Goal: Book appointment/travel/reservation

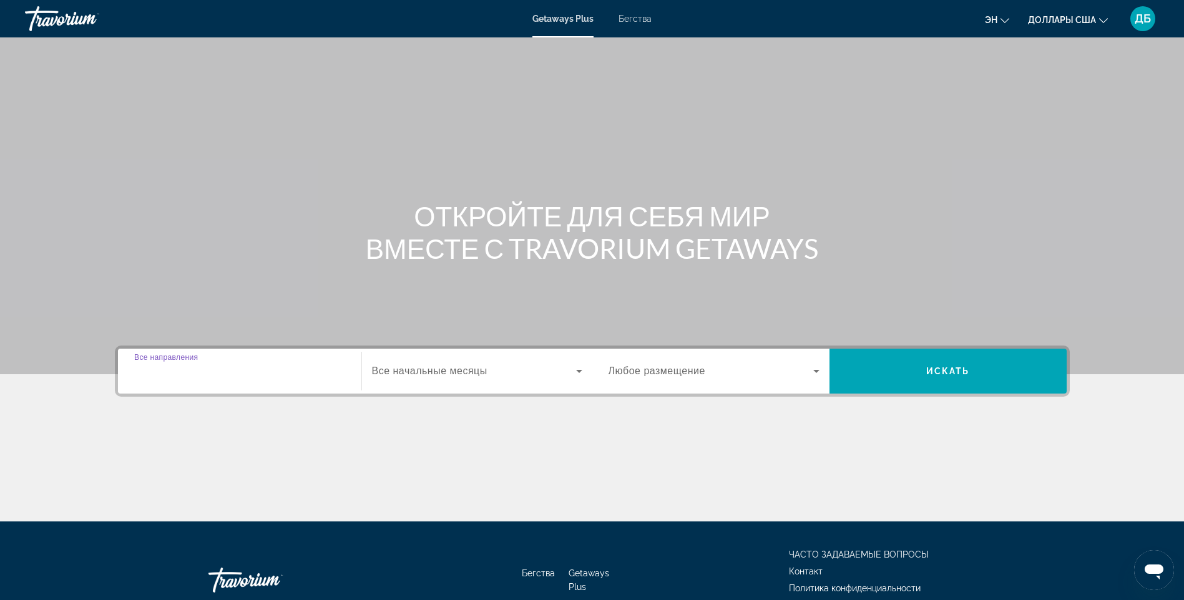
click at [259, 376] on input "Destination Все направления" at bounding box center [239, 371] width 211 height 15
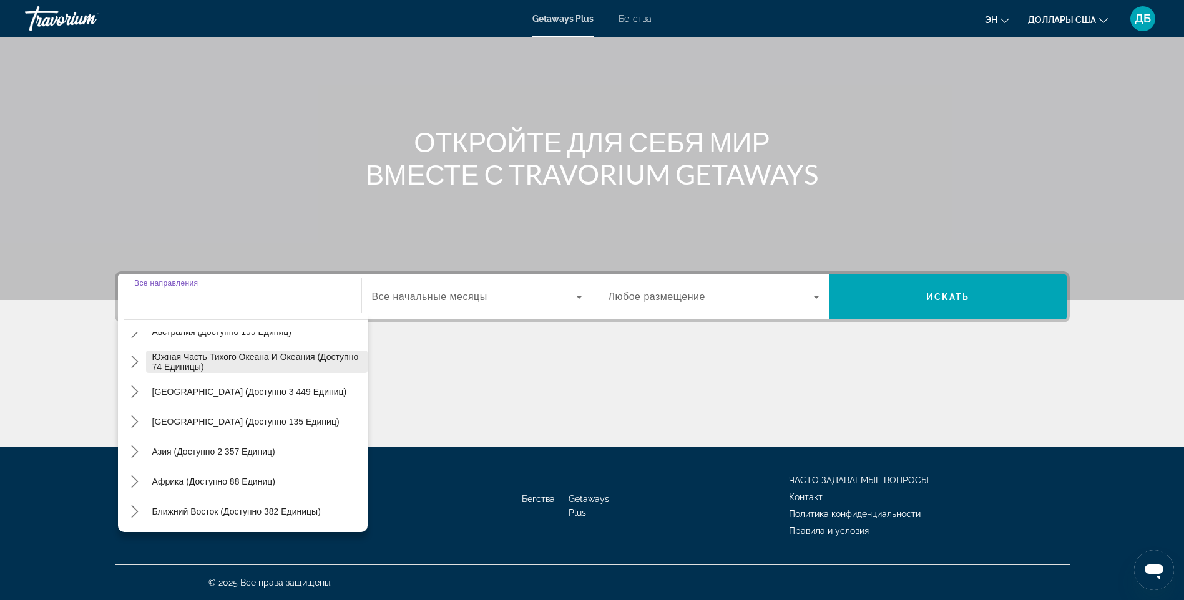
scroll to position [202, 0]
click at [284, 508] on span "Ближний Восток (доступно 382 единицы)" at bounding box center [236, 511] width 168 height 10
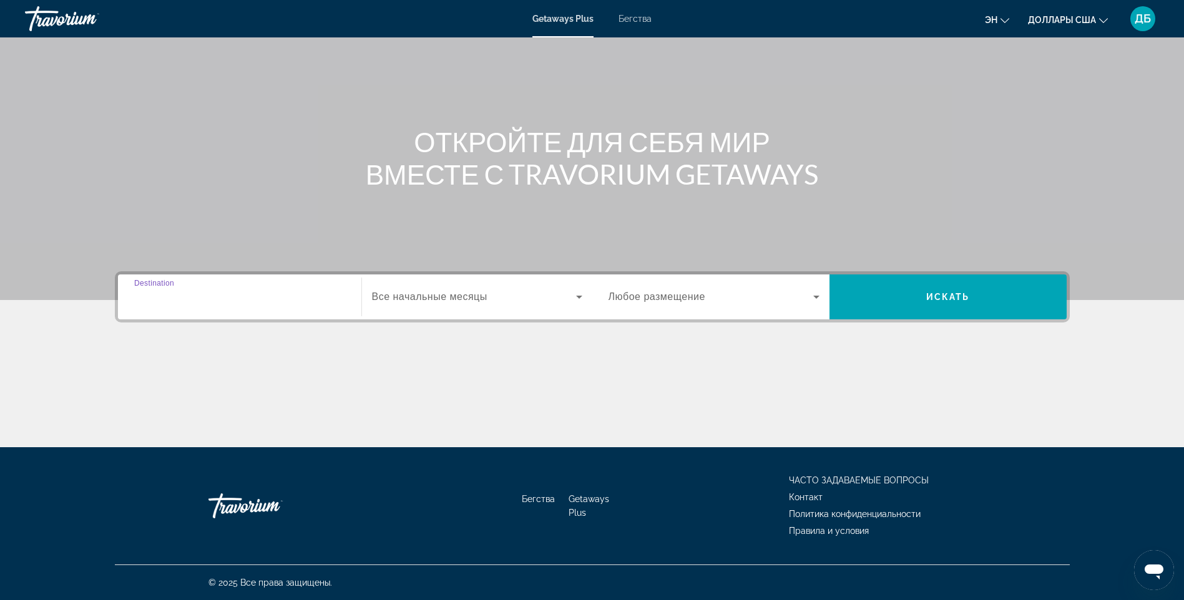
type input "**********"
click at [579, 300] on icon "Виджет поиска" at bounding box center [579, 297] width 15 height 15
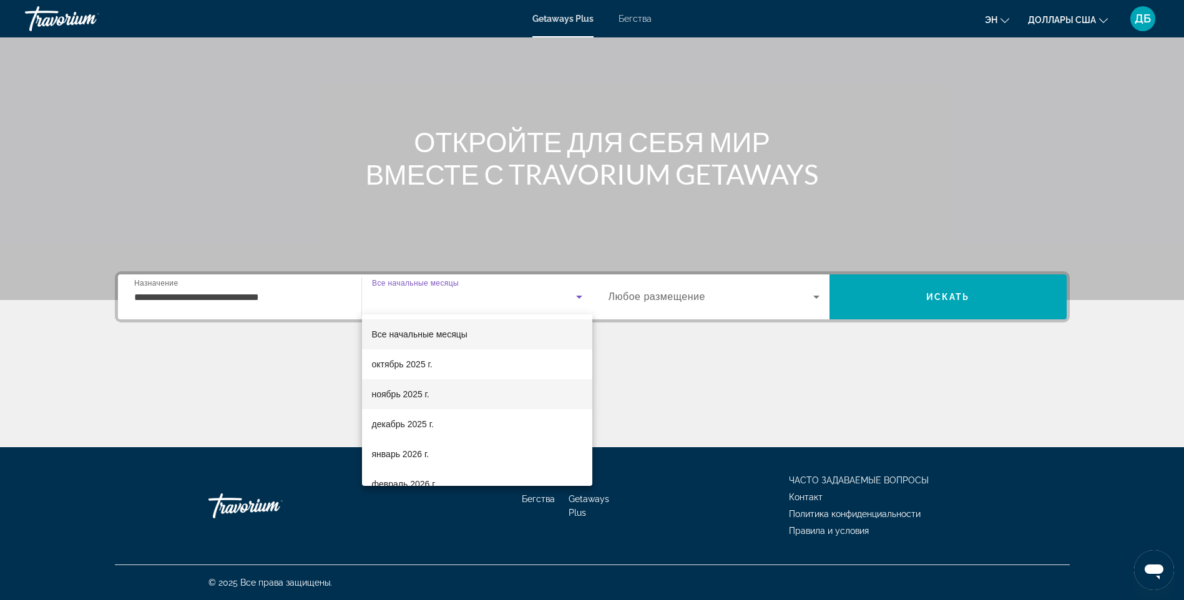
click at [424, 391] on font "ноябрь 2025 г." at bounding box center [400, 394] width 57 height 10
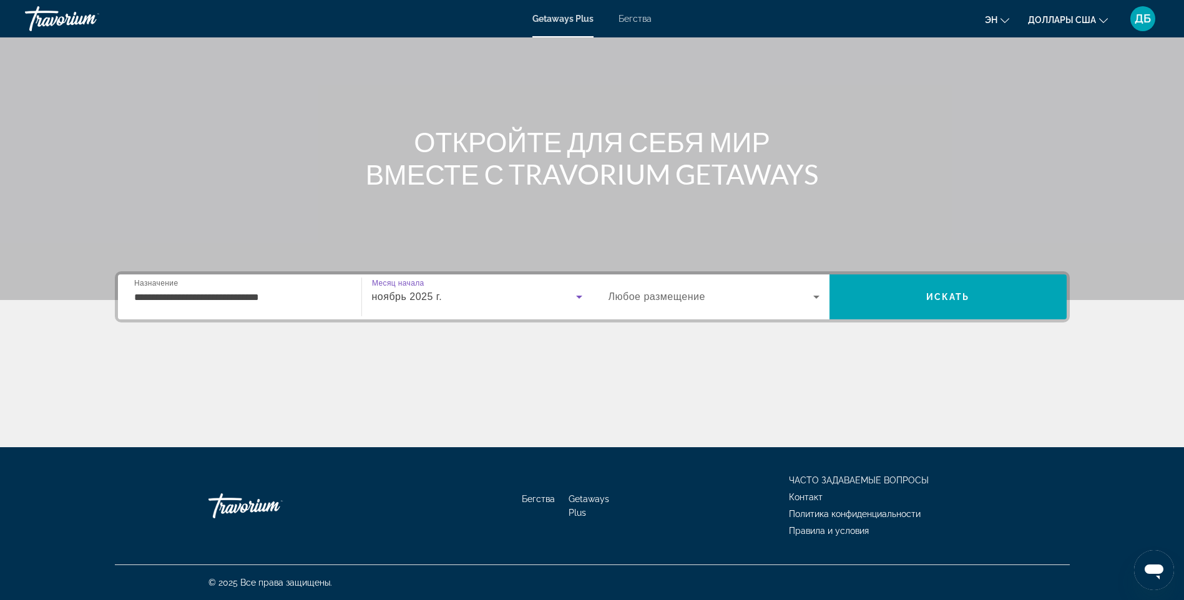
click at [818, 296] on icon "Виджет поиска" at bounding box center [816, 297] width 6 height 3
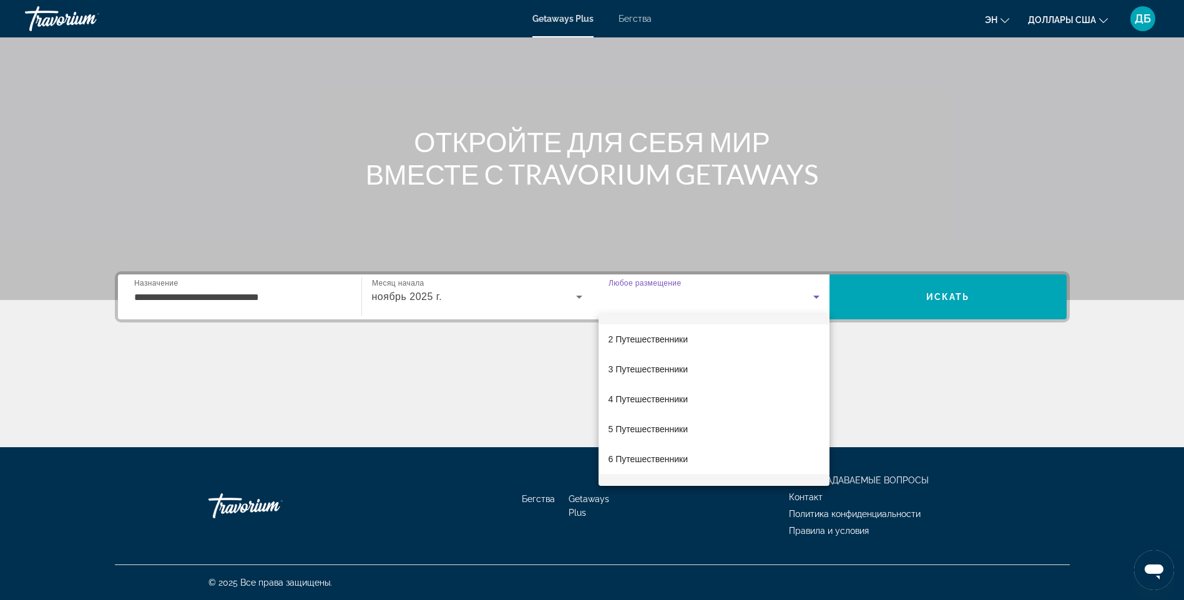
scroll to position [13, 0]
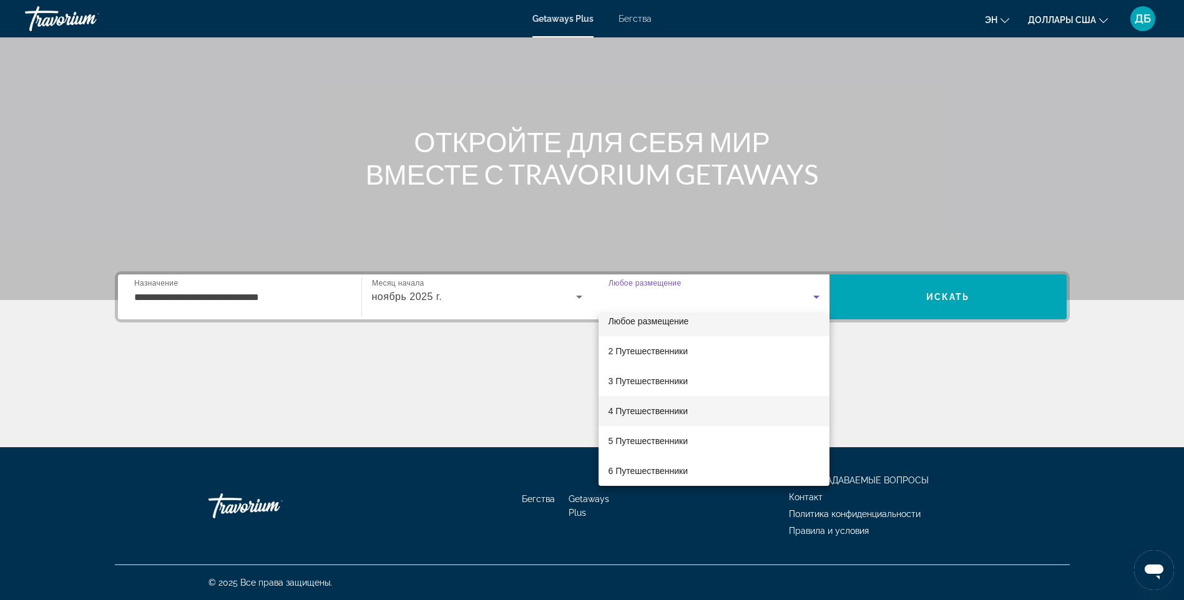
click at [658, 408] on font "4 Путешественники" at bounding box center [648, 411] width 80 height 10
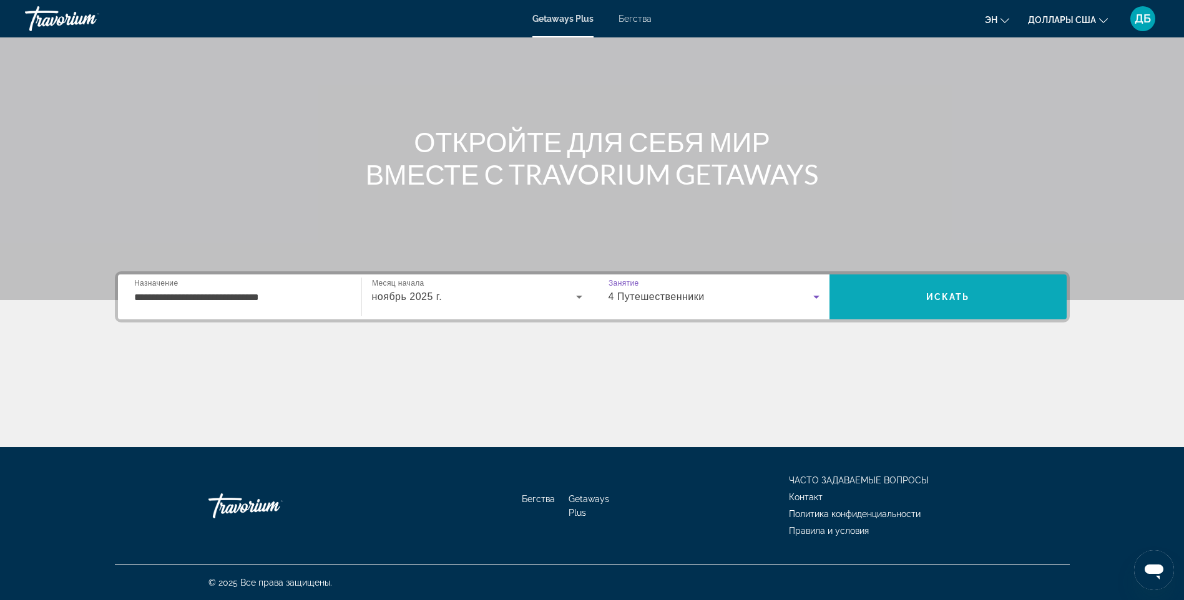
click at [963, 300] on span "Искать" at bounding box center [948, 297] width 44 height 10
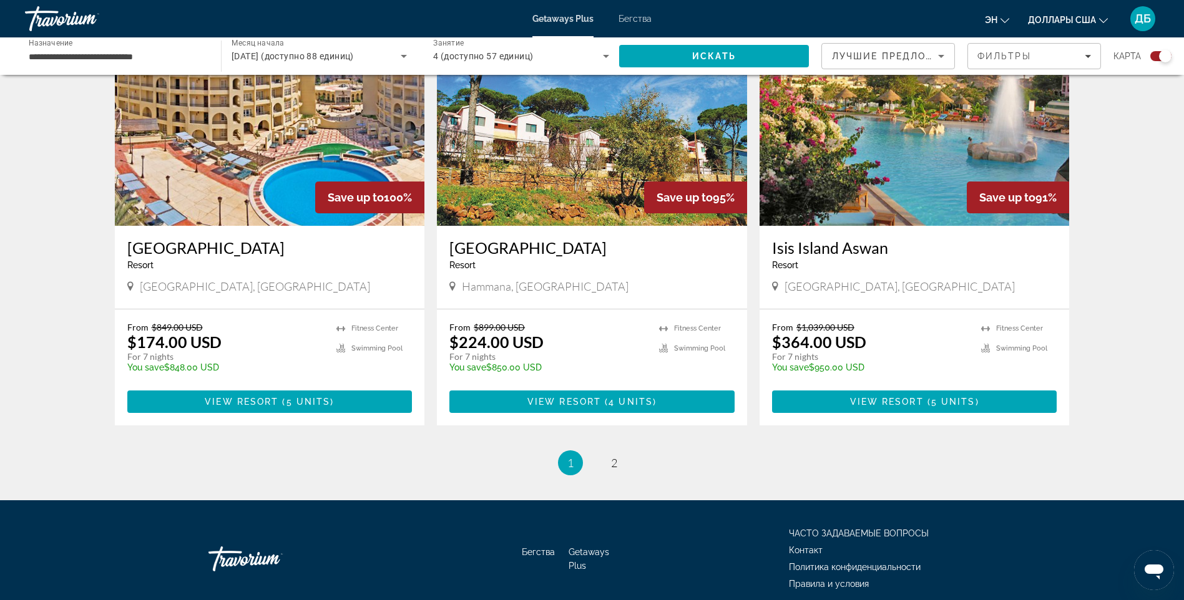
scroll to position [1805, 0]
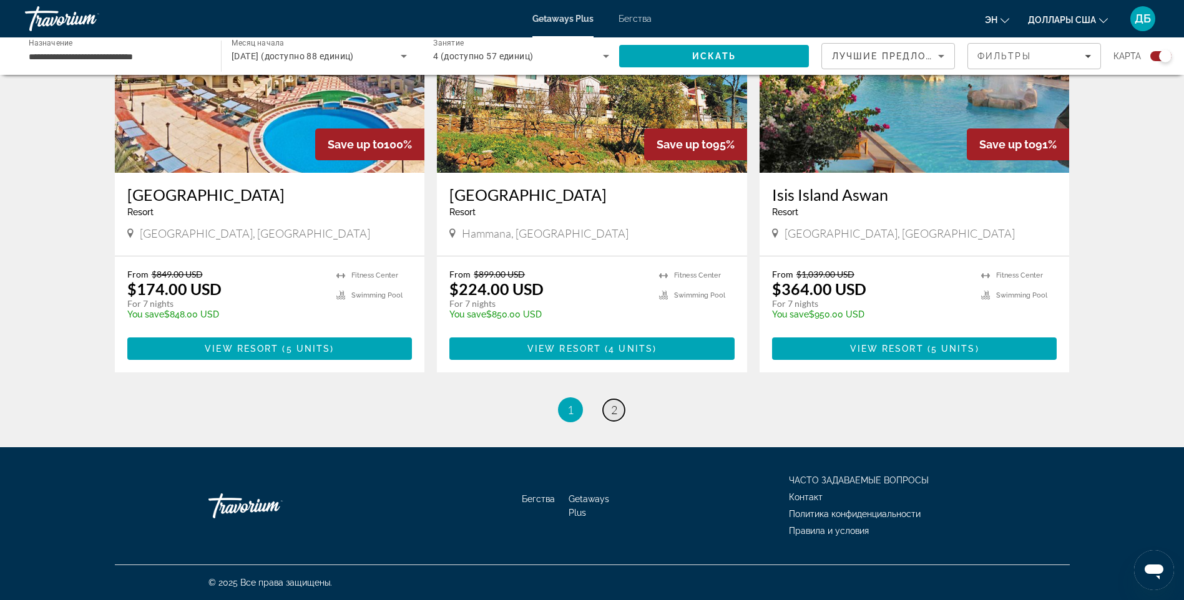
click at [617, 409] on span "2" at bounding box center [614, 410] width 6 height 14
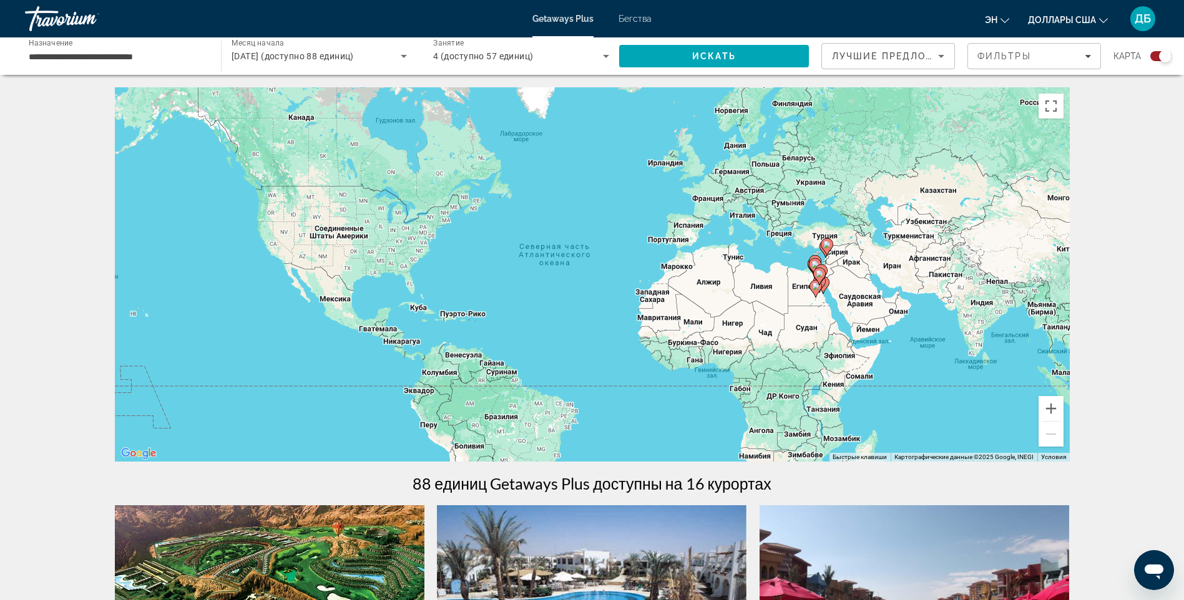
click at [170, 63] on input "**********" at bounding box center [117, 56] width 176 height 15
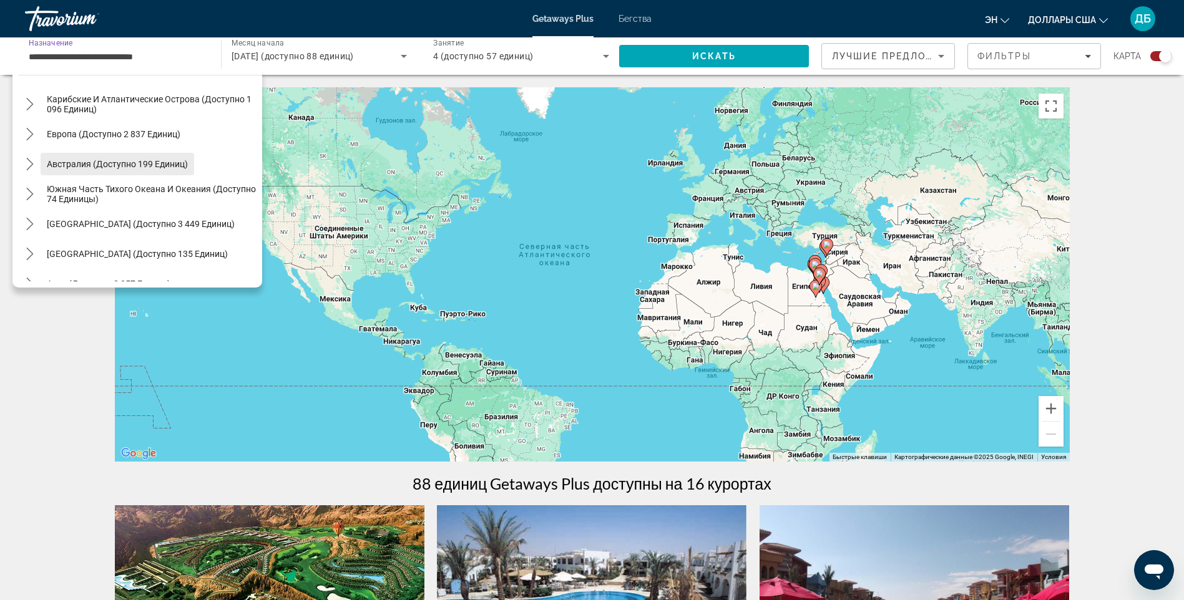
scroll to position [187, 0]
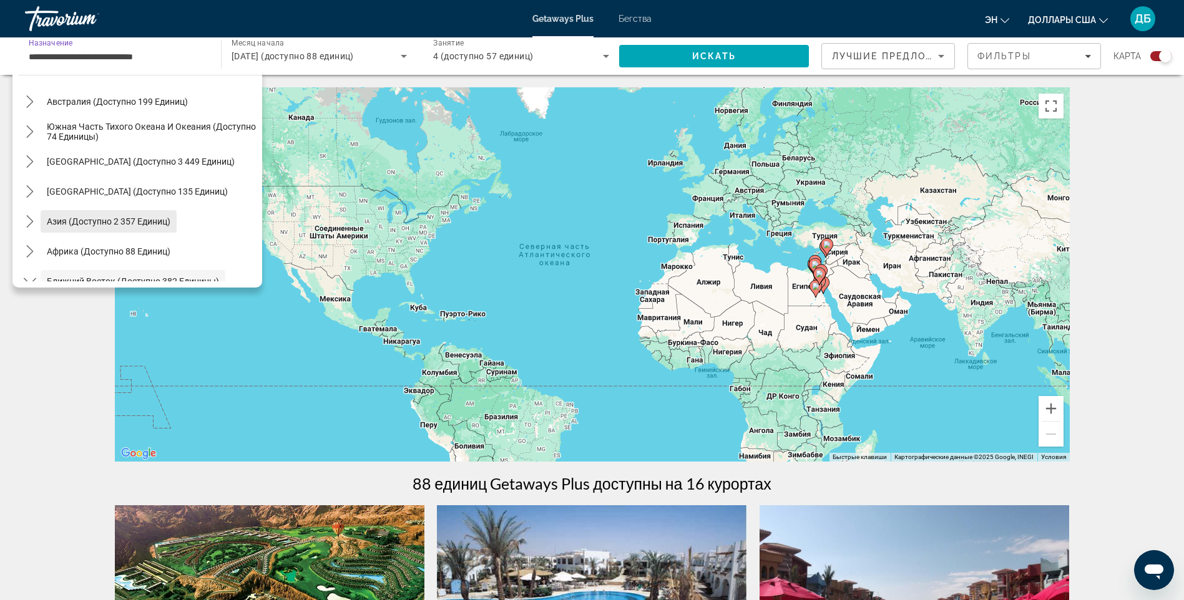
click at [144, 223] on span "Азия (доступно 2 357 единиц)" at bounding box center [109, 222] width 124 height 10
type input "**********"
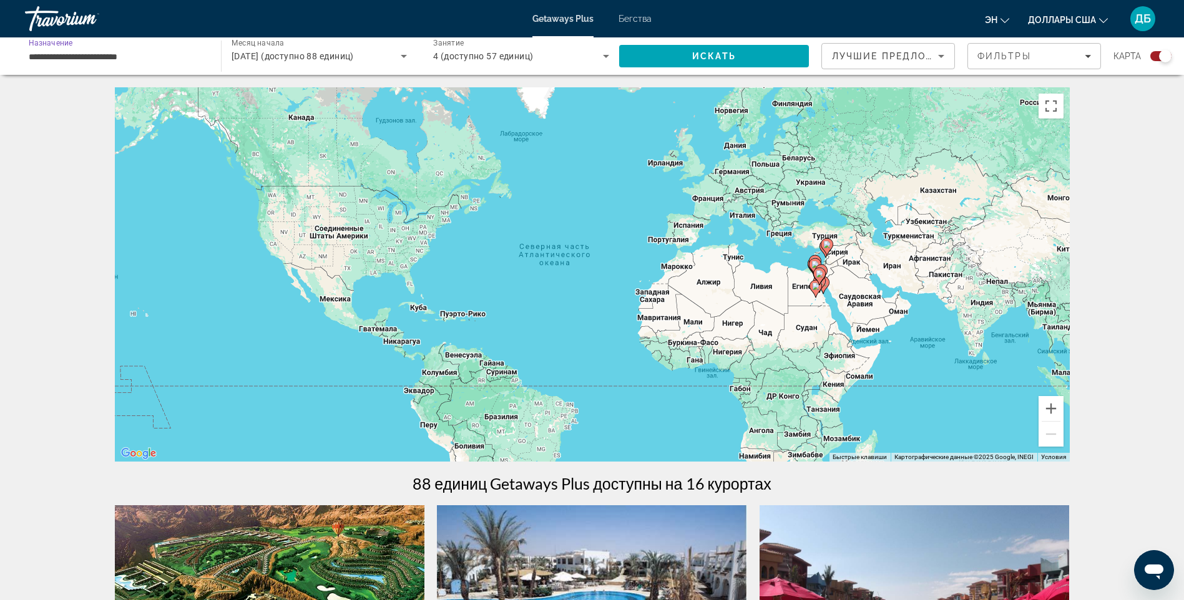
click at [600, 56] on icon "Виджет поиска" at bounding box center [605, 56] width 15 height 15
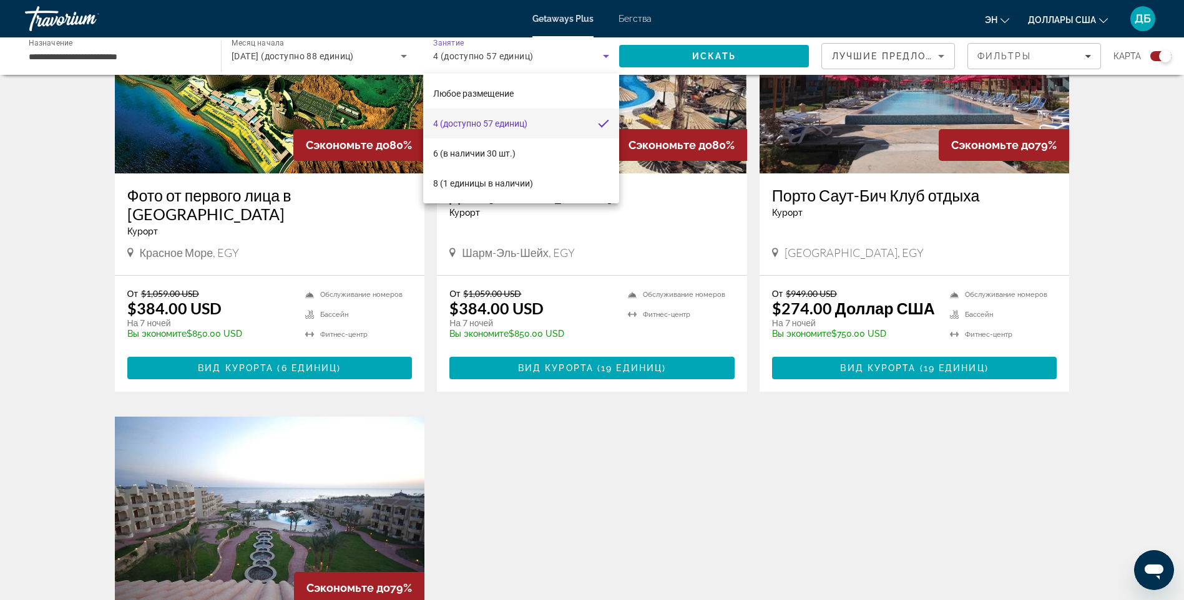
scroll to position [499, 0]
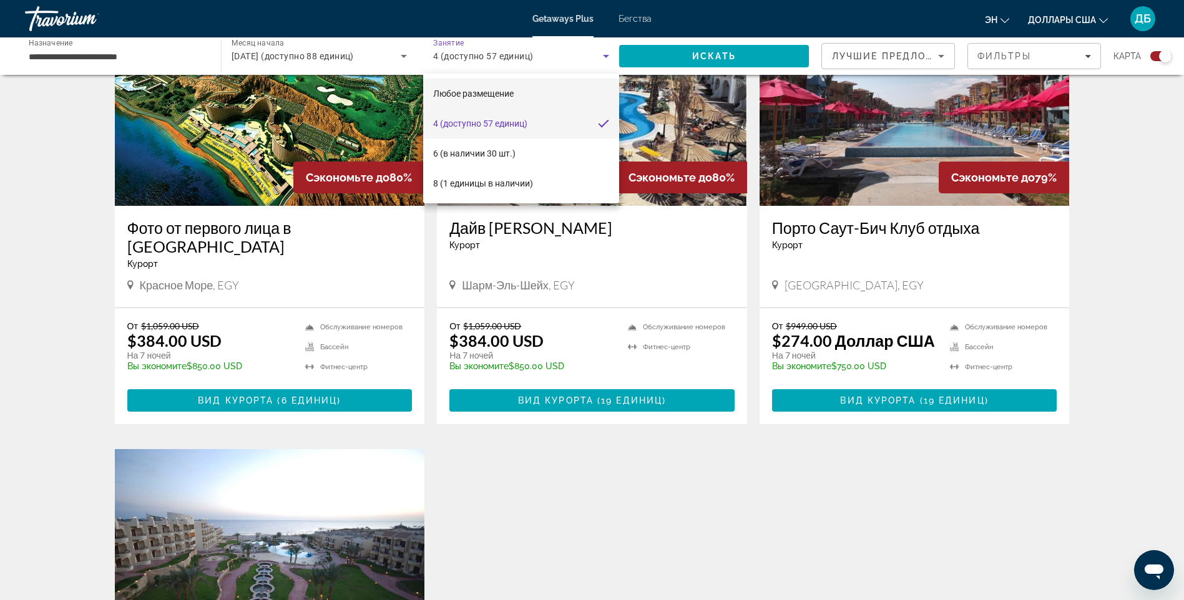
click at [486, 90] on span "Любое размещение" at bounding box center [473, 94] width 81 height 10
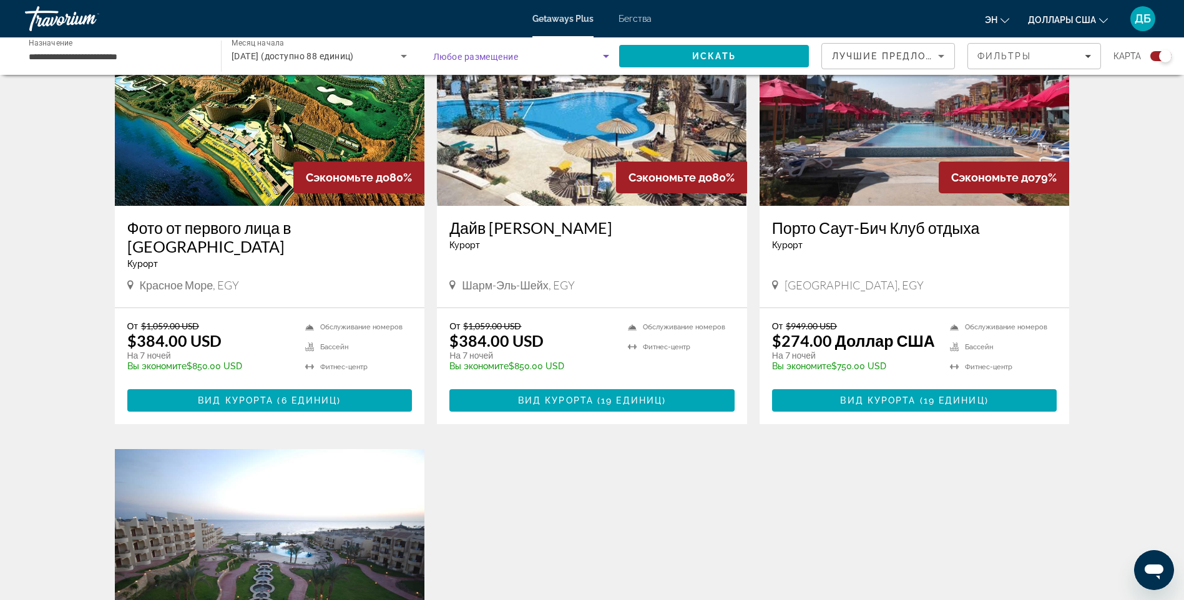
click at [563, 47] on div "Виджет поиска" at bounding box center [521, 56] width 176 height 35
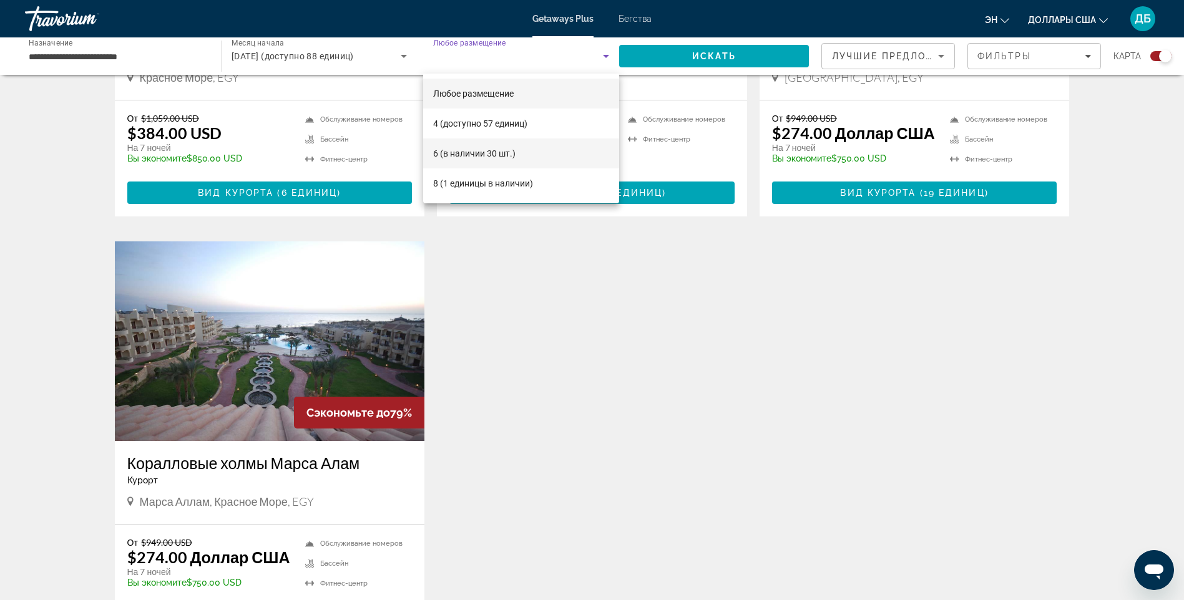
scroll to position [749, 0]
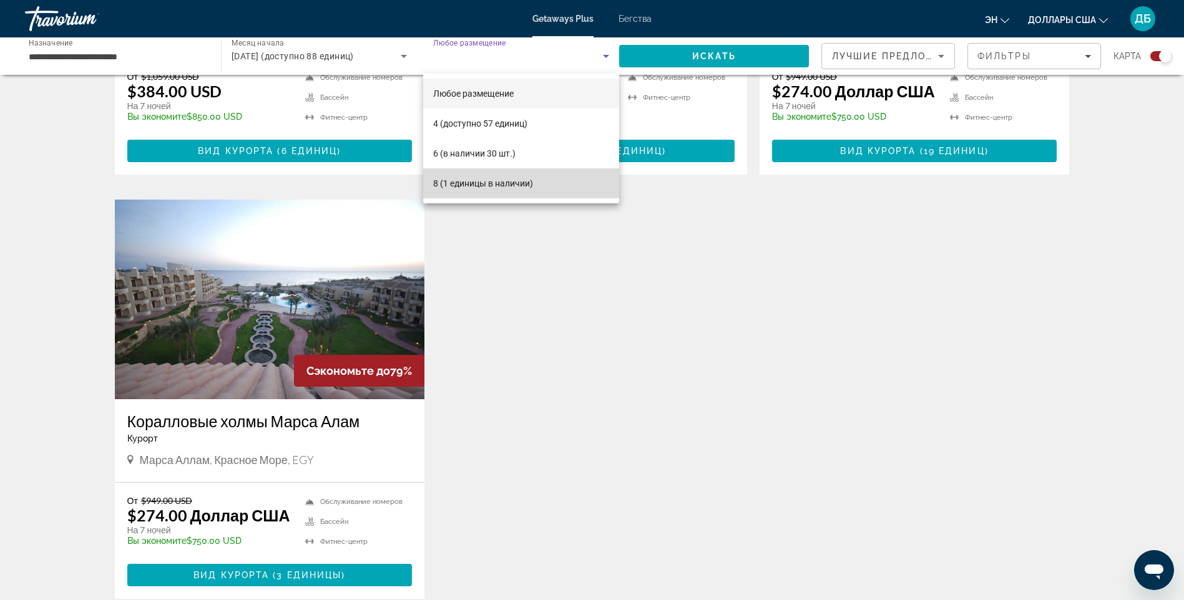
click at [482, 178] on font "8 (1 единицы в наличии)" at bounding box center [483, 183] width 100 height 10
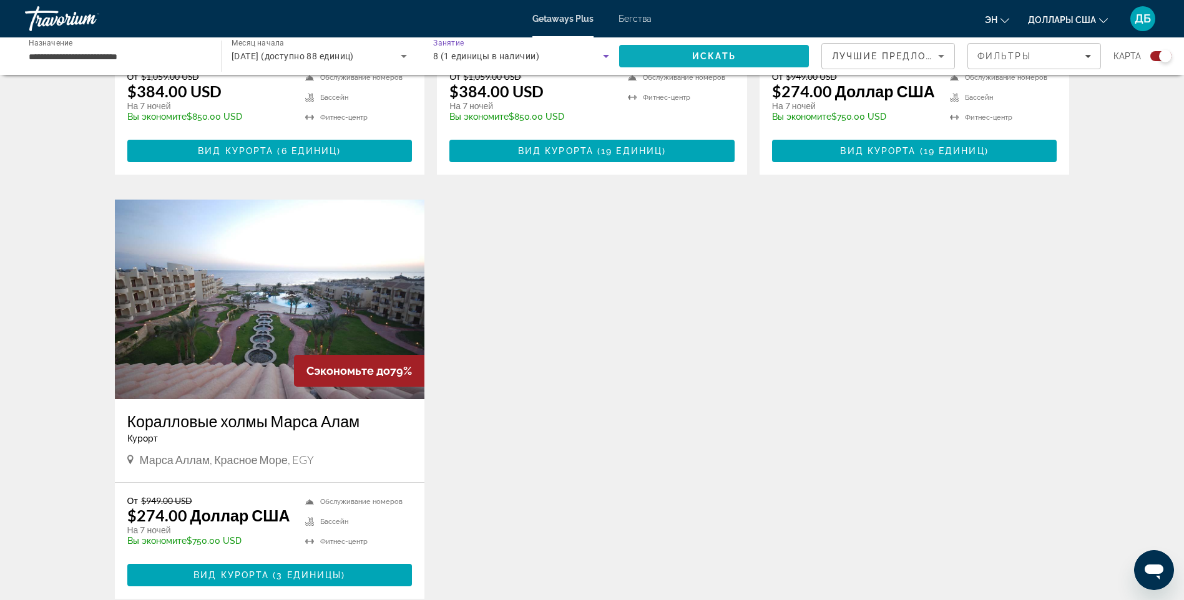
click at [716, 49] on span "Искать" at bounding box center [714, 56] width 190 height 30
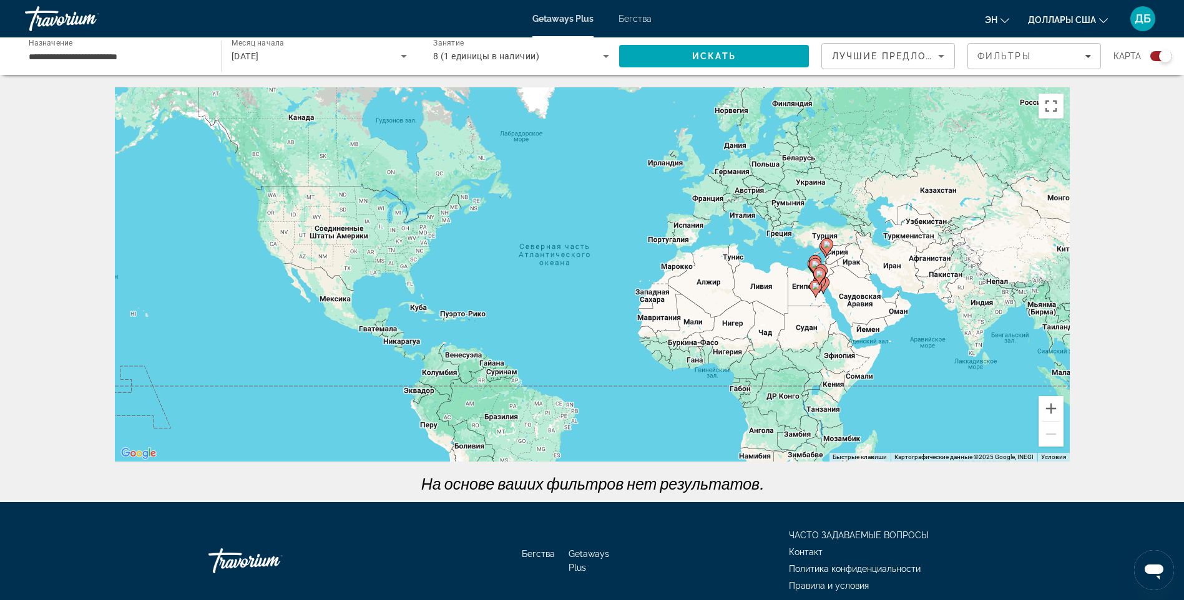
click at [508, 56] on span "8 (1 единицы в наличии)" at bounding box center [486, 56] width 106 height 10
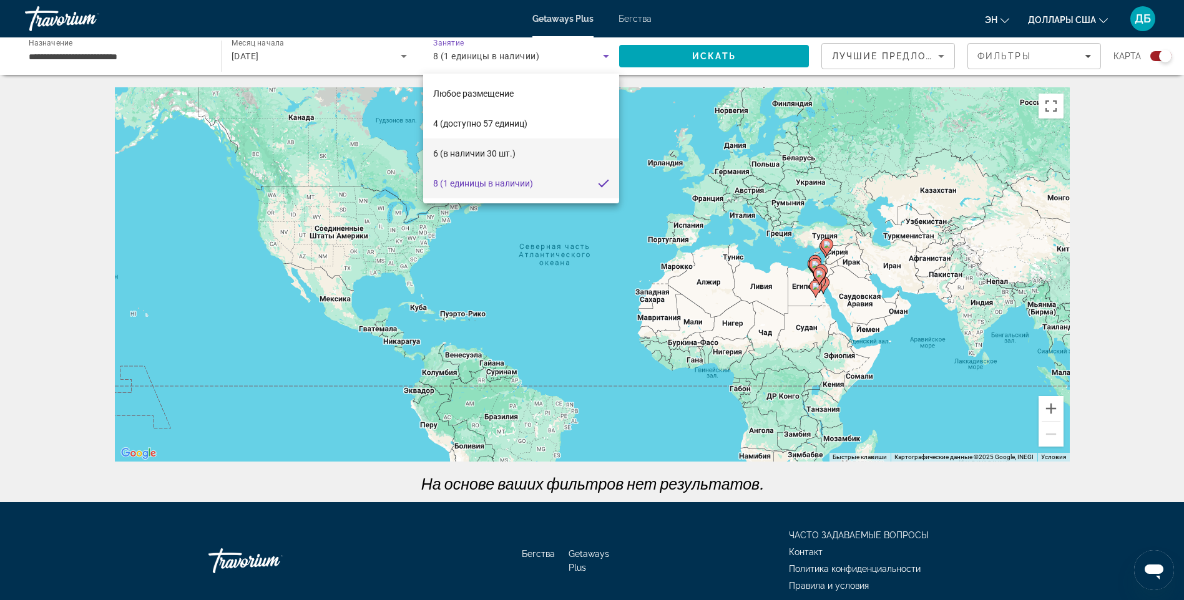
click at [482, 144] on mat-option "6 (в наличии 30 шт.)" at bounding box center [521, 154] width 196 height 30
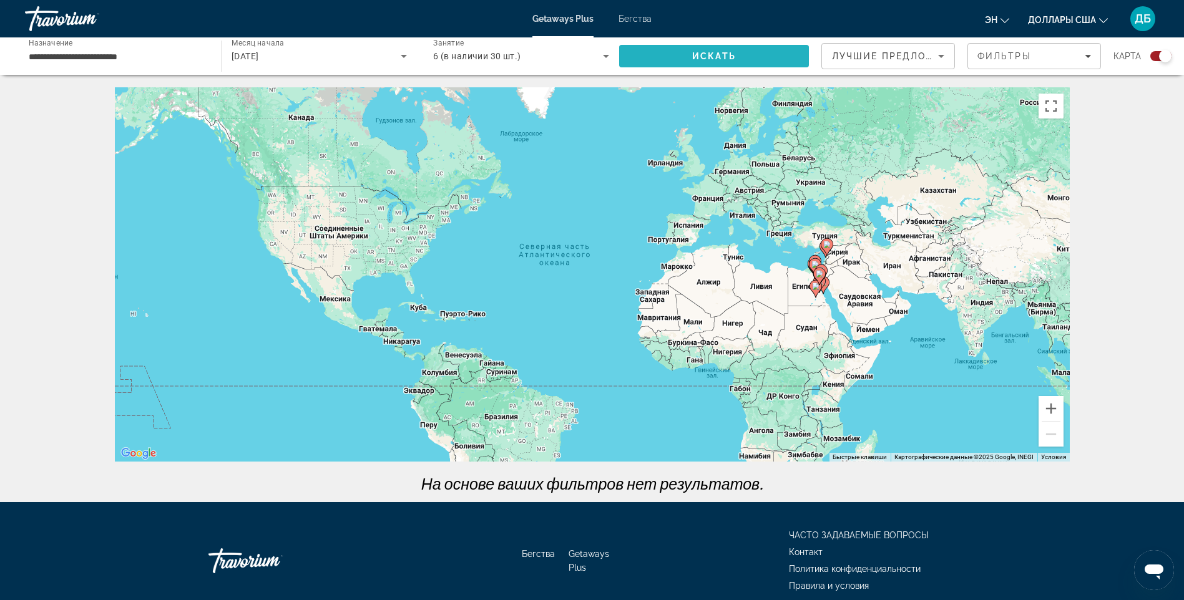
click at [684, 62] on span "Искать" at bounding box center [714, 56] width 190 height 30
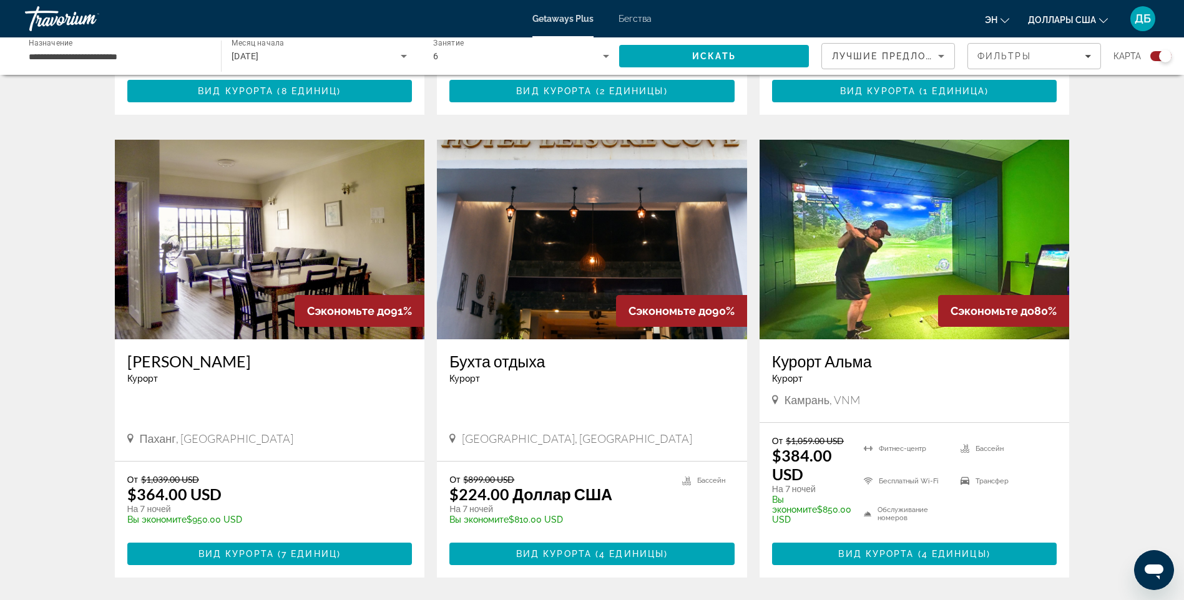
scroll to position [765, 0]
